Goal: Information Seeking & Learning: Learn about a topic

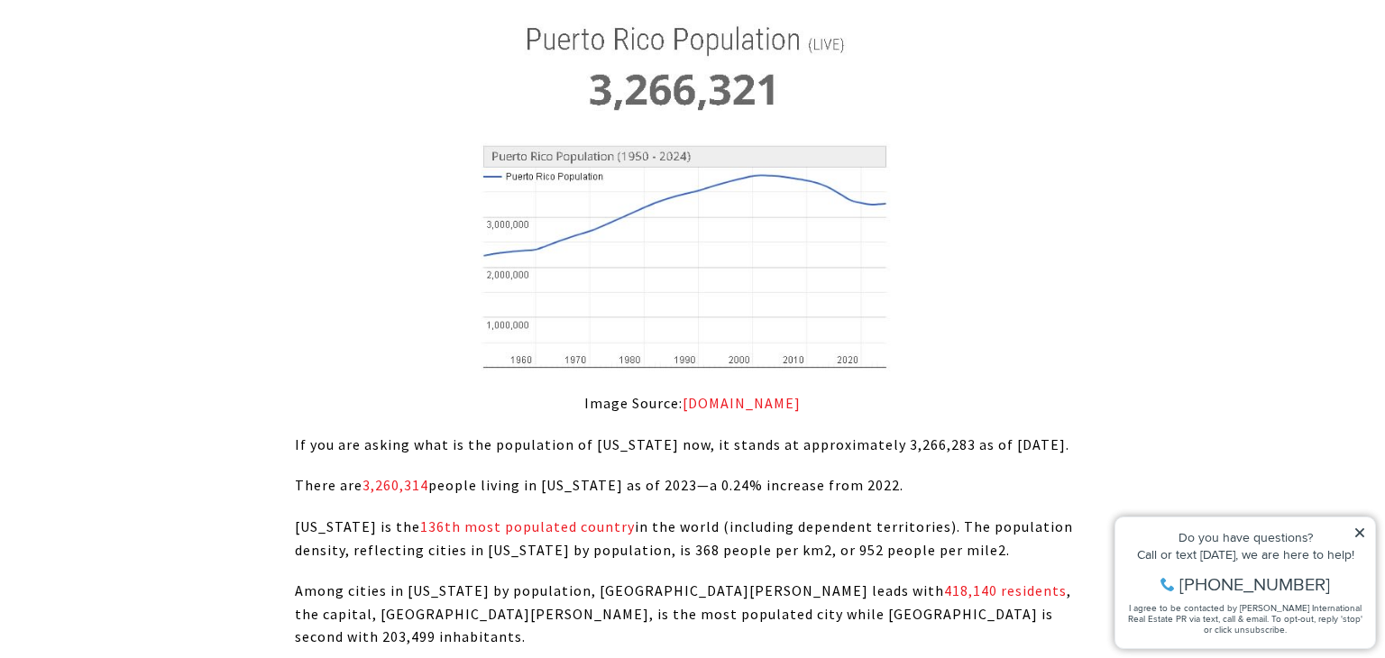
scroll to position [1384, 0]
